Goal: Navigation & Orientation: Find specific page/section

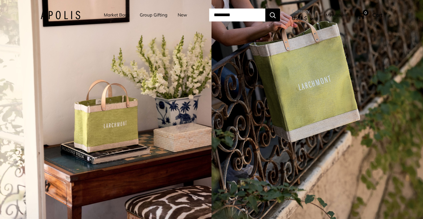
click at [313, 18] on button "USD $" at bounding box center [302, 18] width 21 height 9
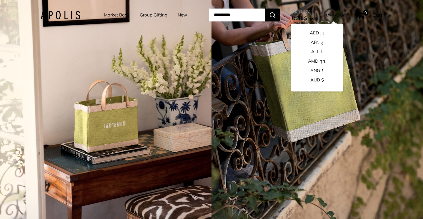
click at [374, 87] on div "4 / 7" at bounding box center [318, 109] width 212 height 219
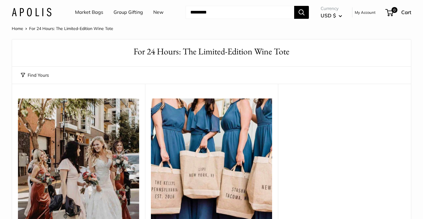
click at [92, 11] on link "Market Bags" at bounding box center [89, 12] width 28 height 9
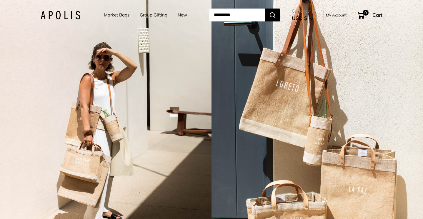
click at [109, 16] on link "Market Bags" at bounding box center [117, 15] width 26 height 8
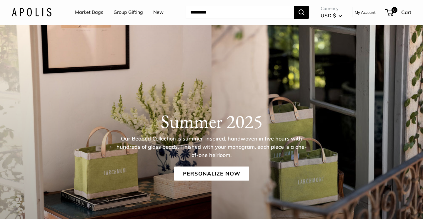
click at [93, 12] on link "Market Bags" at bounding box center [89, 12] width 28 height 9
click at [156, 14] on link "New" at bounding box center [158, 12] width 10 height 9
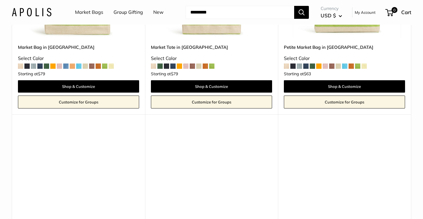
scroll to position [193, 0]
